Goal: Task Accomplishment & Management: Use online tool/utility

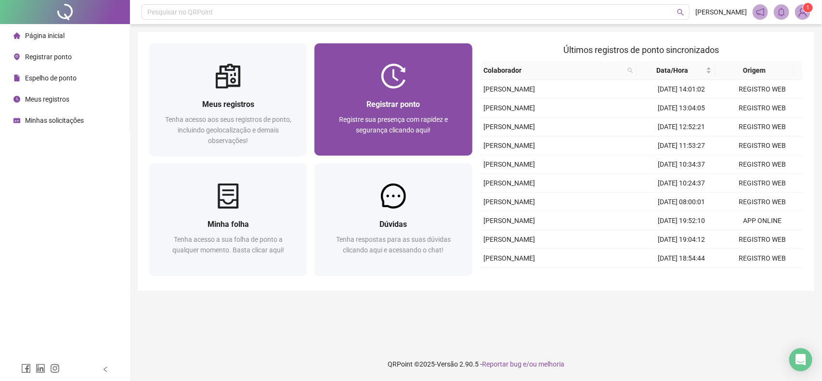
click at [400, 131] on span "Registre sua presença com rapidez e segurança clicando aqui!" at bounding box center [393, 125] width 109 height 18
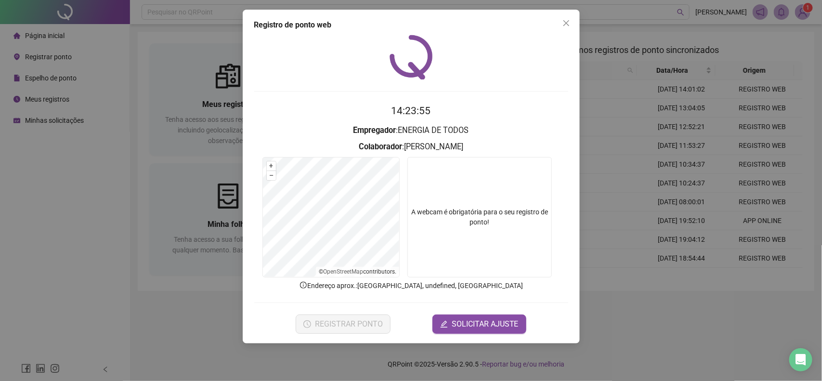
click at [458, 251] on video at bounding box center [479, 217] width 144 height 120
click at [562, 23] on icon "close" at bounding box center [566, 23] width 8 height 8
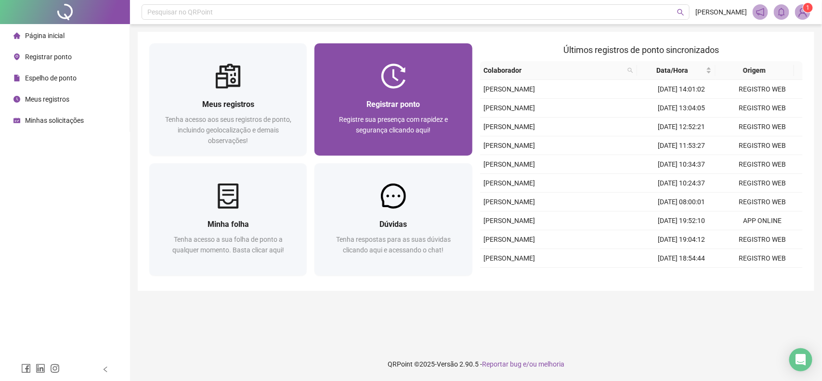
click at [403, 147] on div "Registrar ponto Registre sua presença com rapidez e segurança clicando aqui!" at bounding box center [392, 122] width 157 height 67
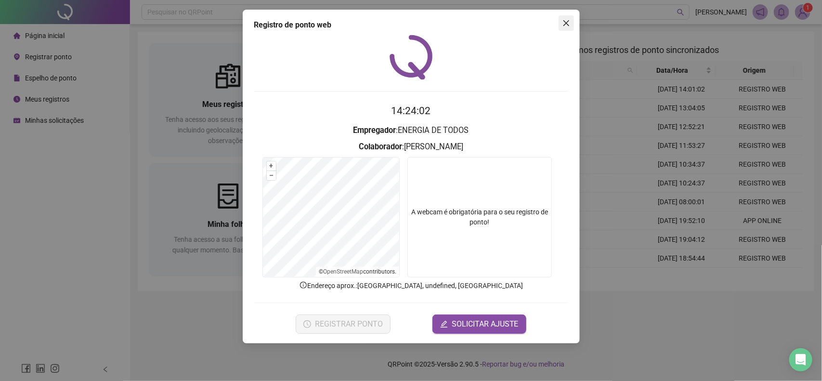
click at [566, 30] on button "Close" at bounding box center [565, 22] width 15 height 15
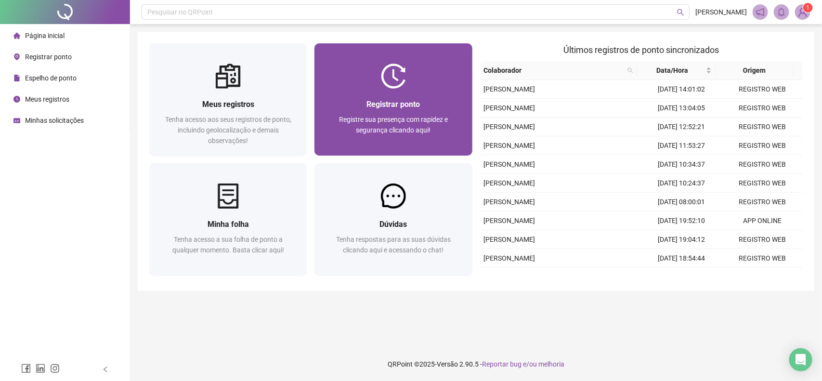
click at [432, 109] on div "Registrar ponto" at bounding box center [393, 104] width 134 height 12
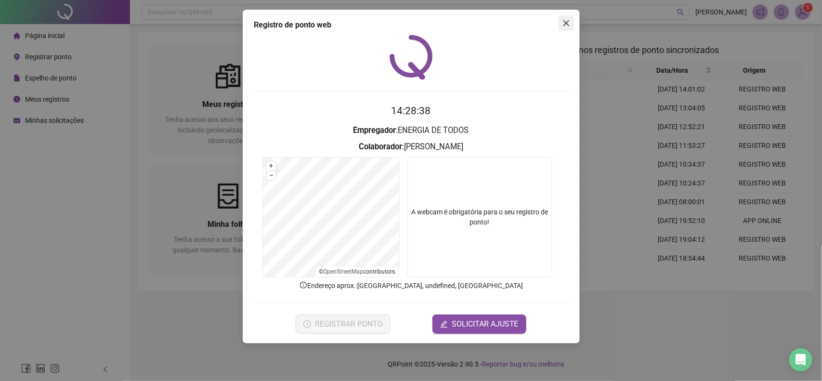
click at [561, 22] on span "Close" at bounding box center [565, 23] width 15 height 8
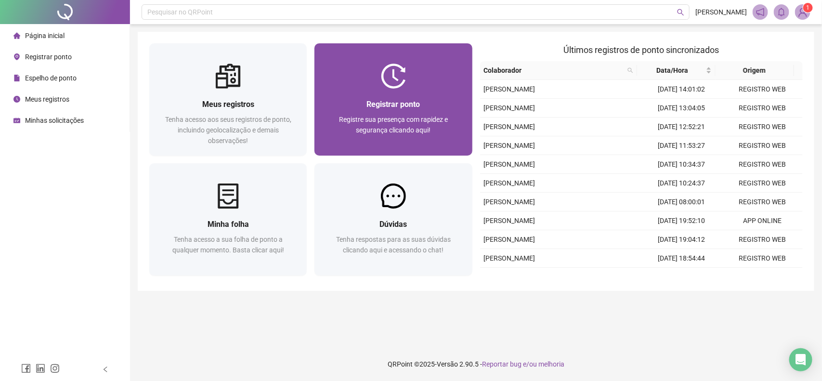
click at [464, 121] on div "Registrar ponto Registre sua presença com rapidez e segurança clicando aqui!" at bounding box center [392, 122] width 157 height 67
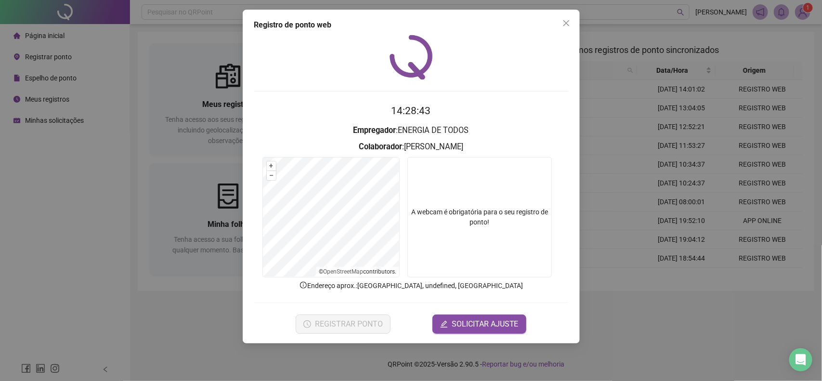
click at [462, 250] on video at bounding box center [479, 217] width 144 height 120
click at [515, 190] on video at bounding box center [479, 217] width 144 height 120
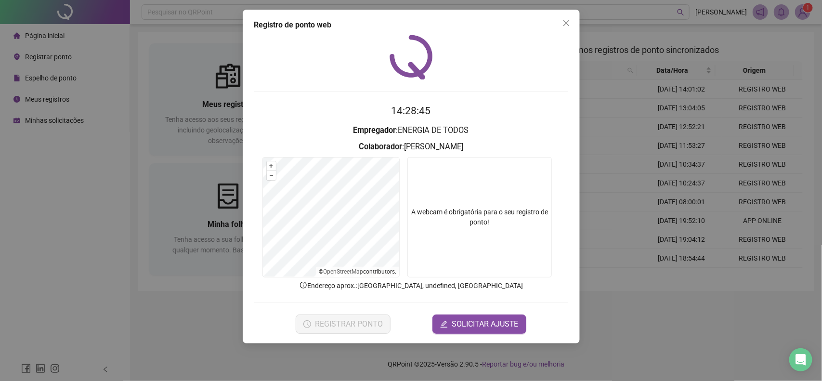
click at [515, 190] on video at bounding box center [479, 217] width 144 height 120
click at [568, 23] on icon "close" at bounding box center [566, 23] width 8 height 8
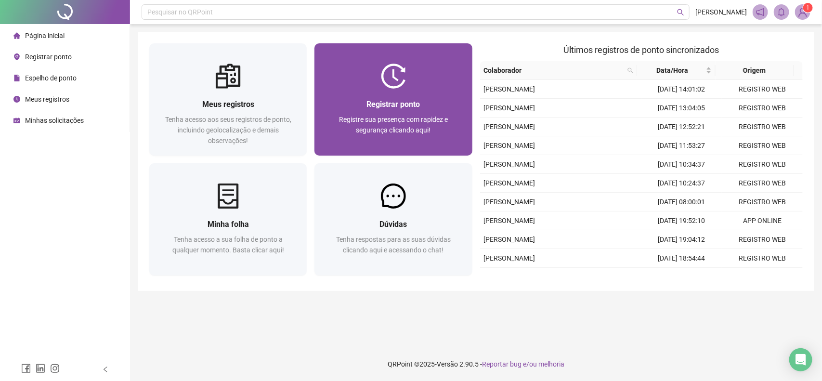
click at [452, 84] on div at bounding box center [392, 76] width 157 height 25
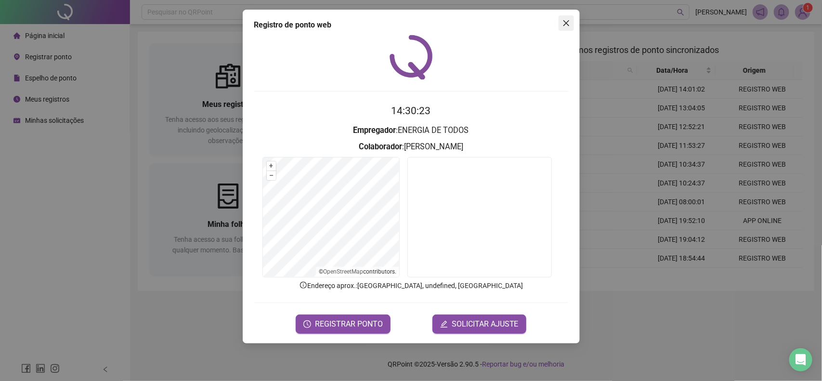
click at [568, 23] on icon "close" at bounding box center [566, 23] width 8 height 8
